Goal: Find specific page/section: Find specific page/section

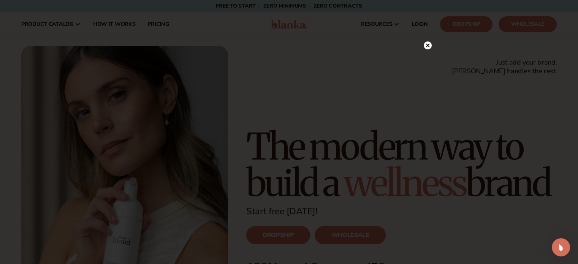
click at [426, 46] on icon at bounding box center [428, 46] width 4 height 4
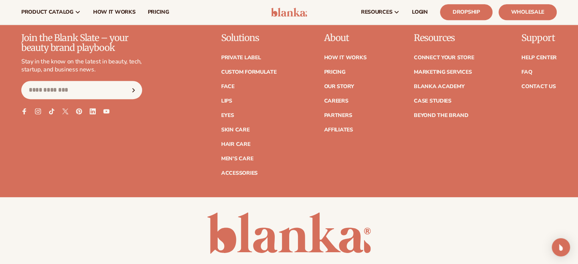
scroll to position [3215, 0]
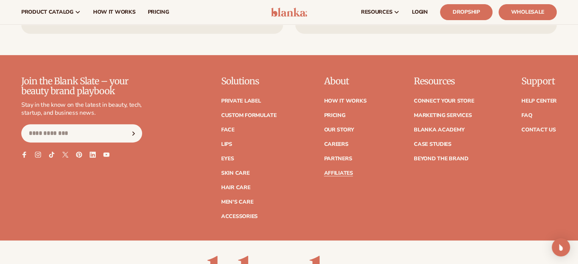
click at [332, 171] on link "Affiliates" at bounding box center [338, 173] width 29 height 5
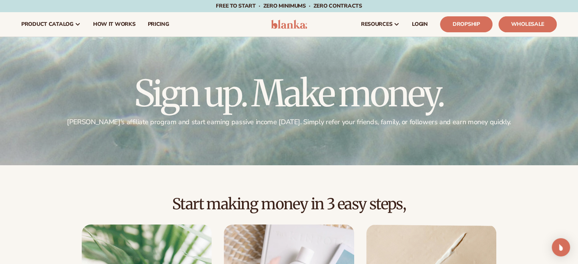
click at [522, 24] on link "Wholesale" at bounding box center [528, 24] width 58 height 16
click at [484, 29] on link "Dropship" at bounding box center [466, 24] width 52 height 16
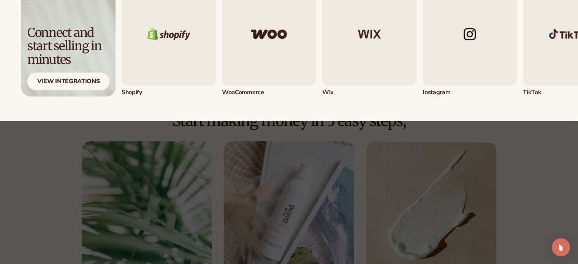
scroll to position [152, 0]
